Goal: Transaction & Acquisition: Purchase product/service

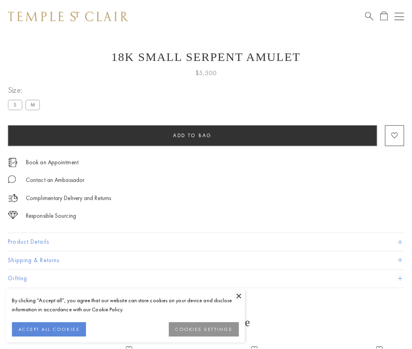
scroll to position [11, 0]
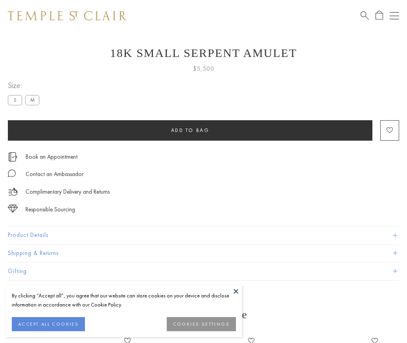
click at [190, 130] on span "Add to bag" at bounding box center [190, 130] width 38 height 7
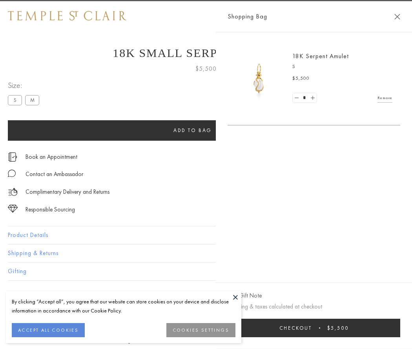
click at [312, 328] on span "Checkout" at bounding box center [296, 327] width 33 height 7
